Goal: Information Seeking & Learning: Learn about a topic

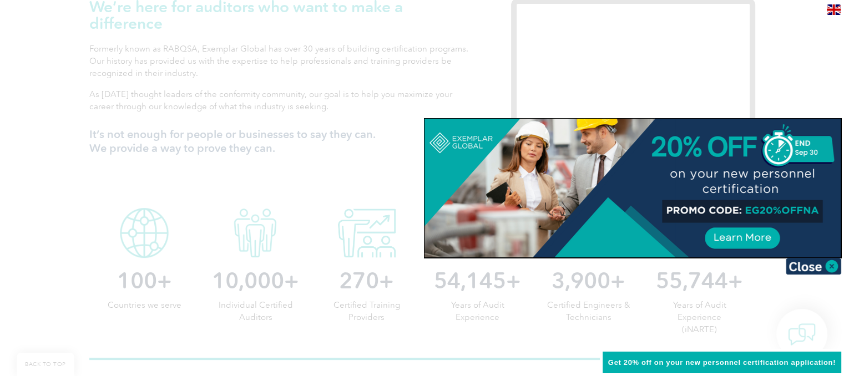
scroll to position [222, 0]
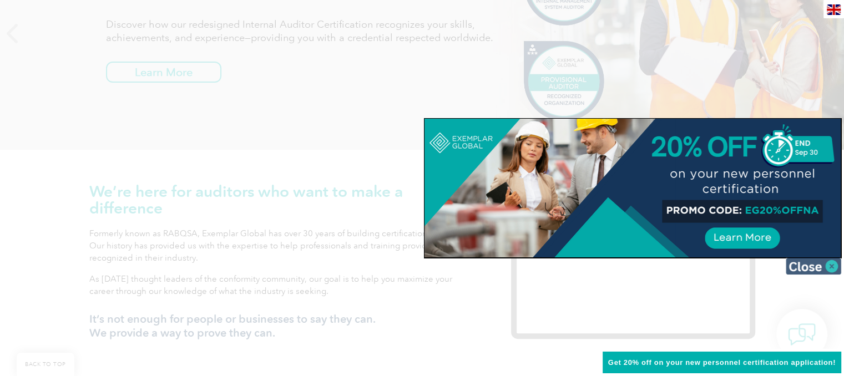
click at [818, 267] on img at bounding box center [814, 266] width 56 height 17
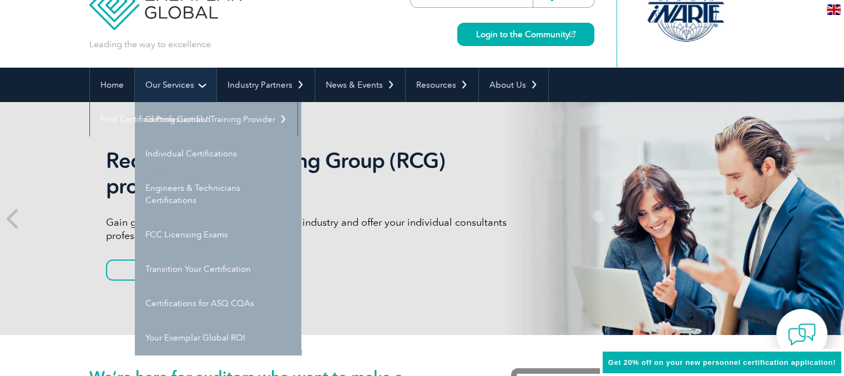
scroll to position [56, 0]
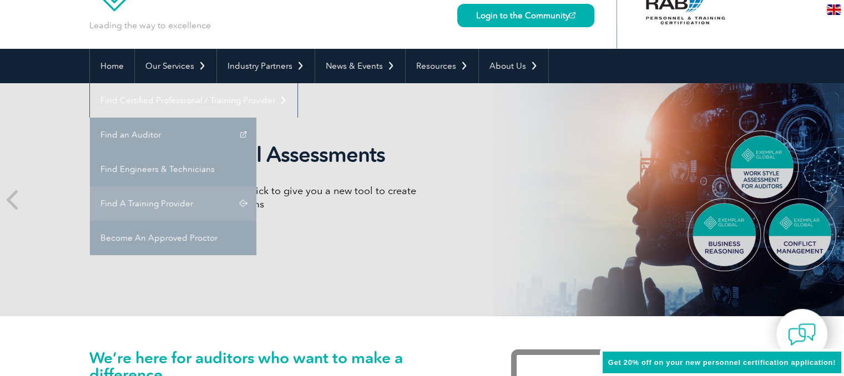
click at [256, 187] on link "Find A Training Provider" at bounding box center [173, 204] width 167 height 34
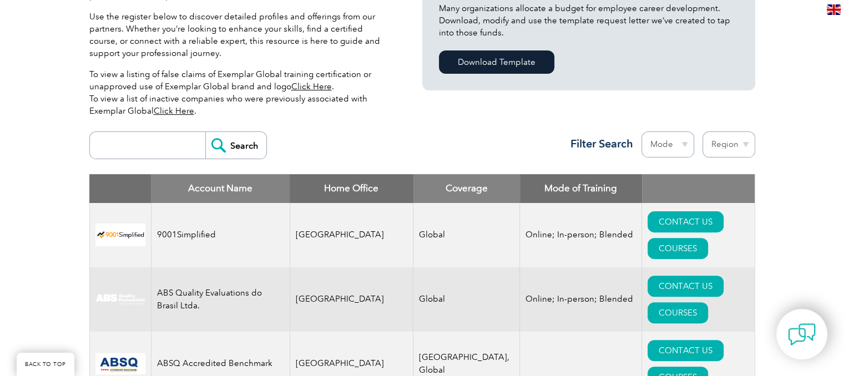
scroll to position [333, 0]
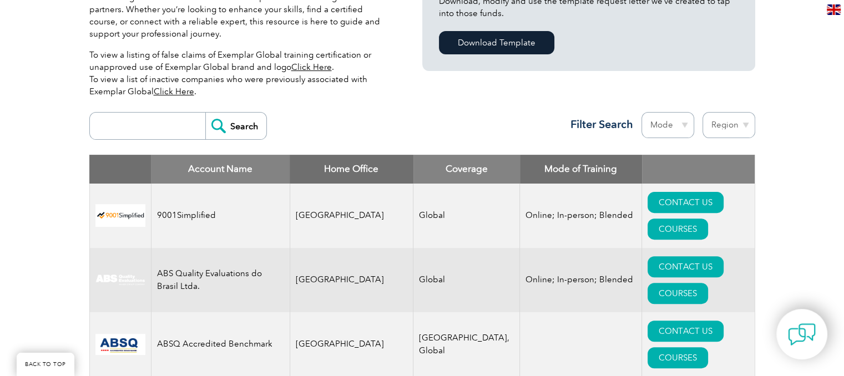
click at [154, 118] on input "search" at bounding box center [150, 126] width 110 height 27
type input "iso"
click at [230, 138] on input "Search" at bounding box center [235, 126] width 61 height 27
